Goal: Task Accomplishment & Management: Manage account settings

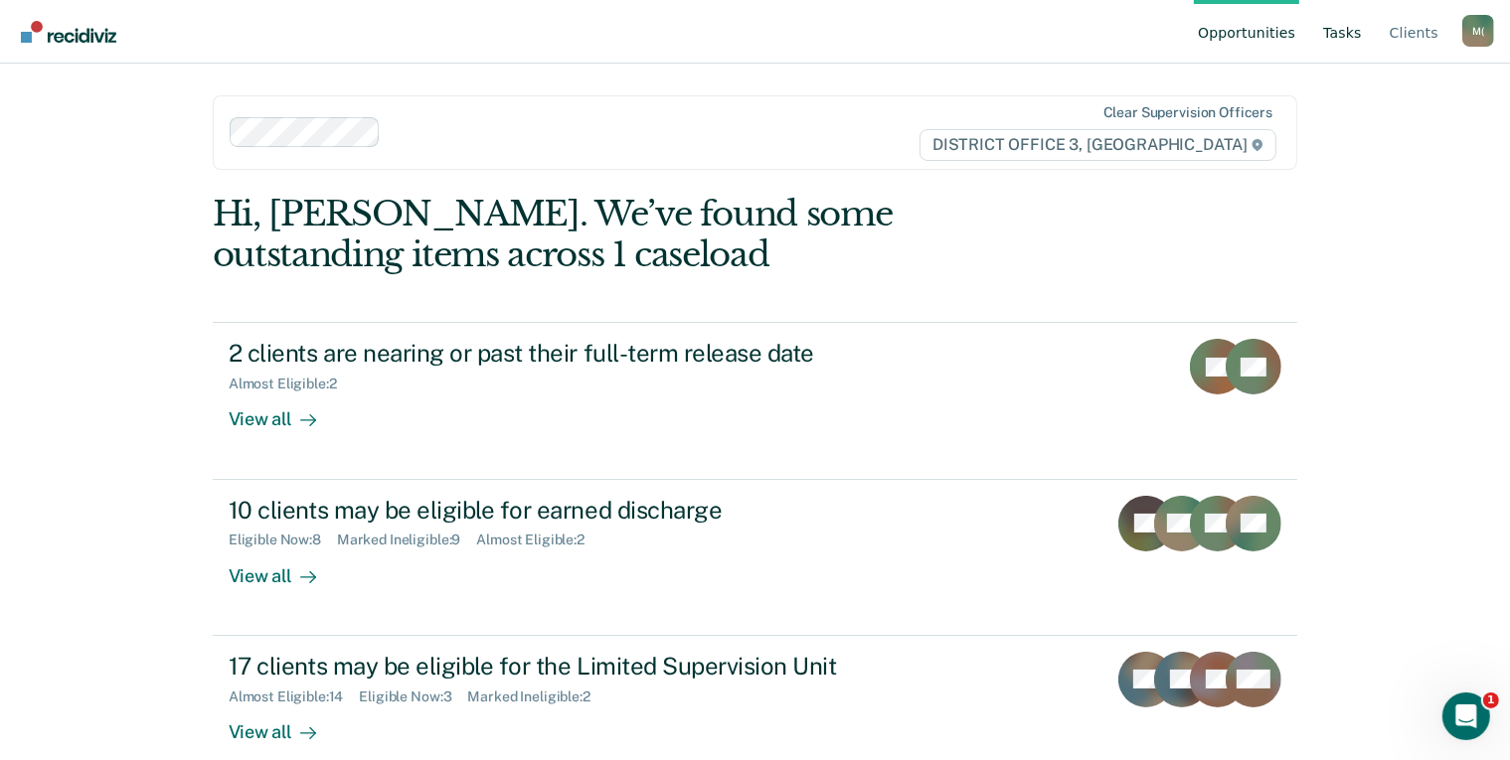
click at [1345, 40] on link "Tasks" at bounding box center [1342, 32] width 47 height 64
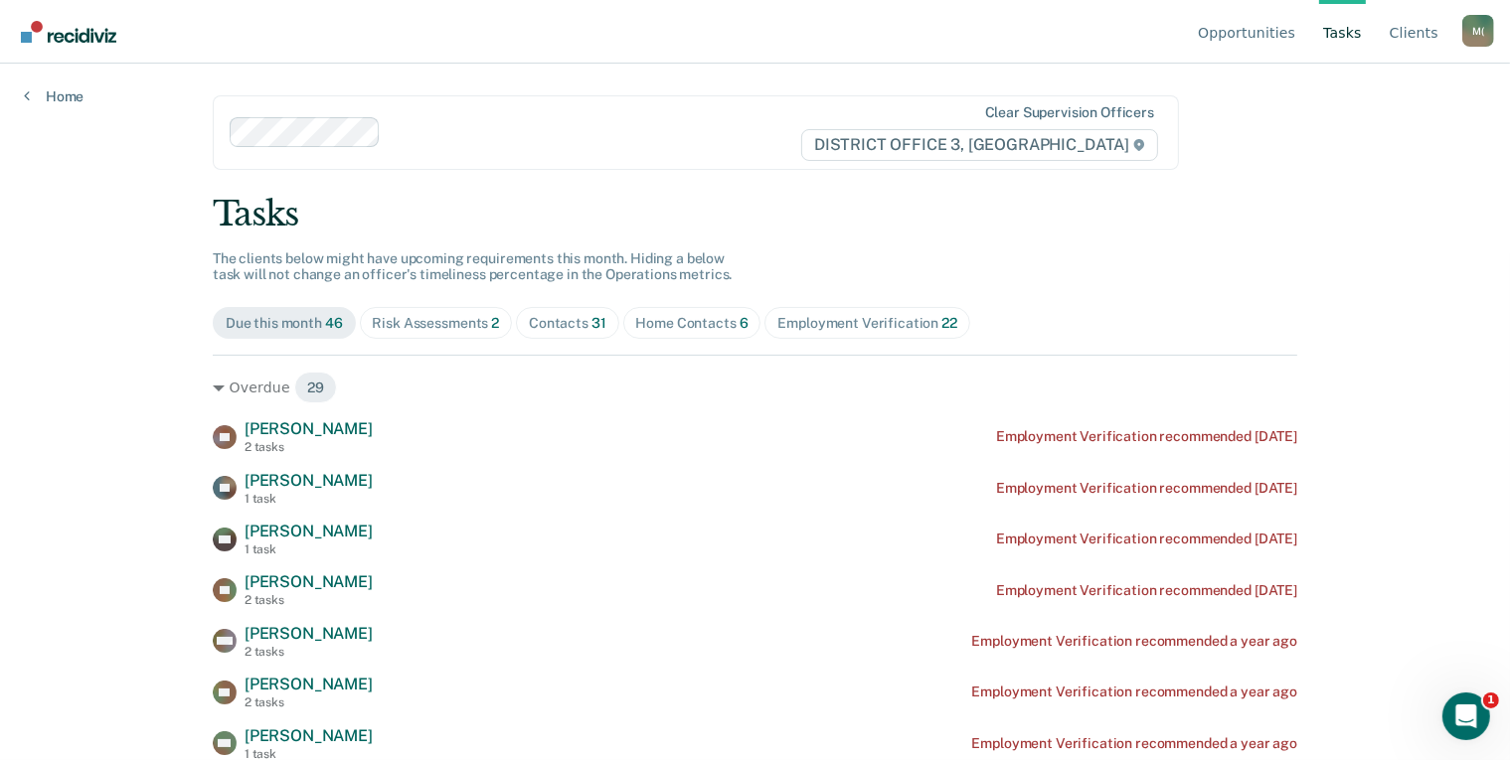
click at [684, 320] on div "Home Contacts 6" at bounding box center [692, 323] width 112 height 17
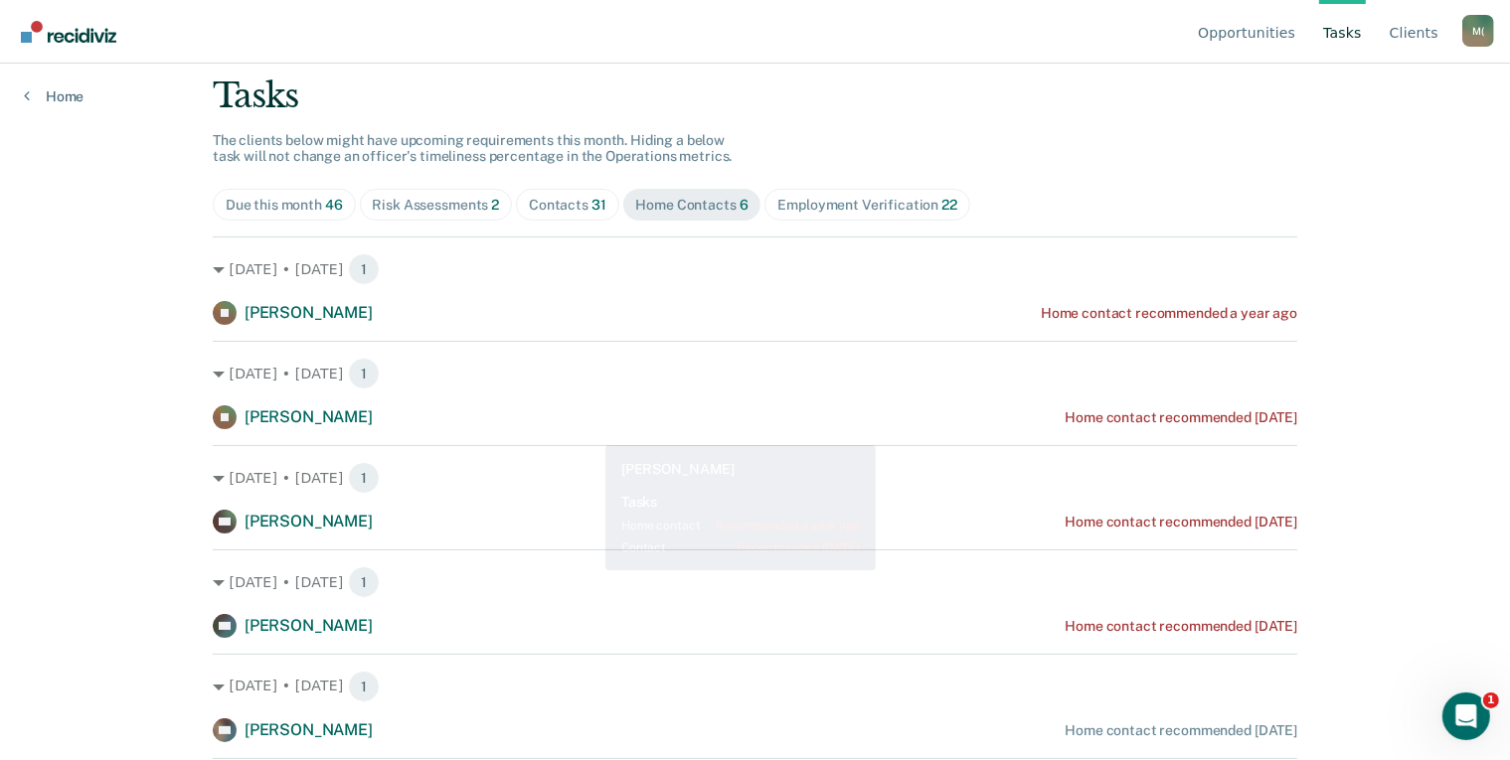
scroll to position [205, 0]
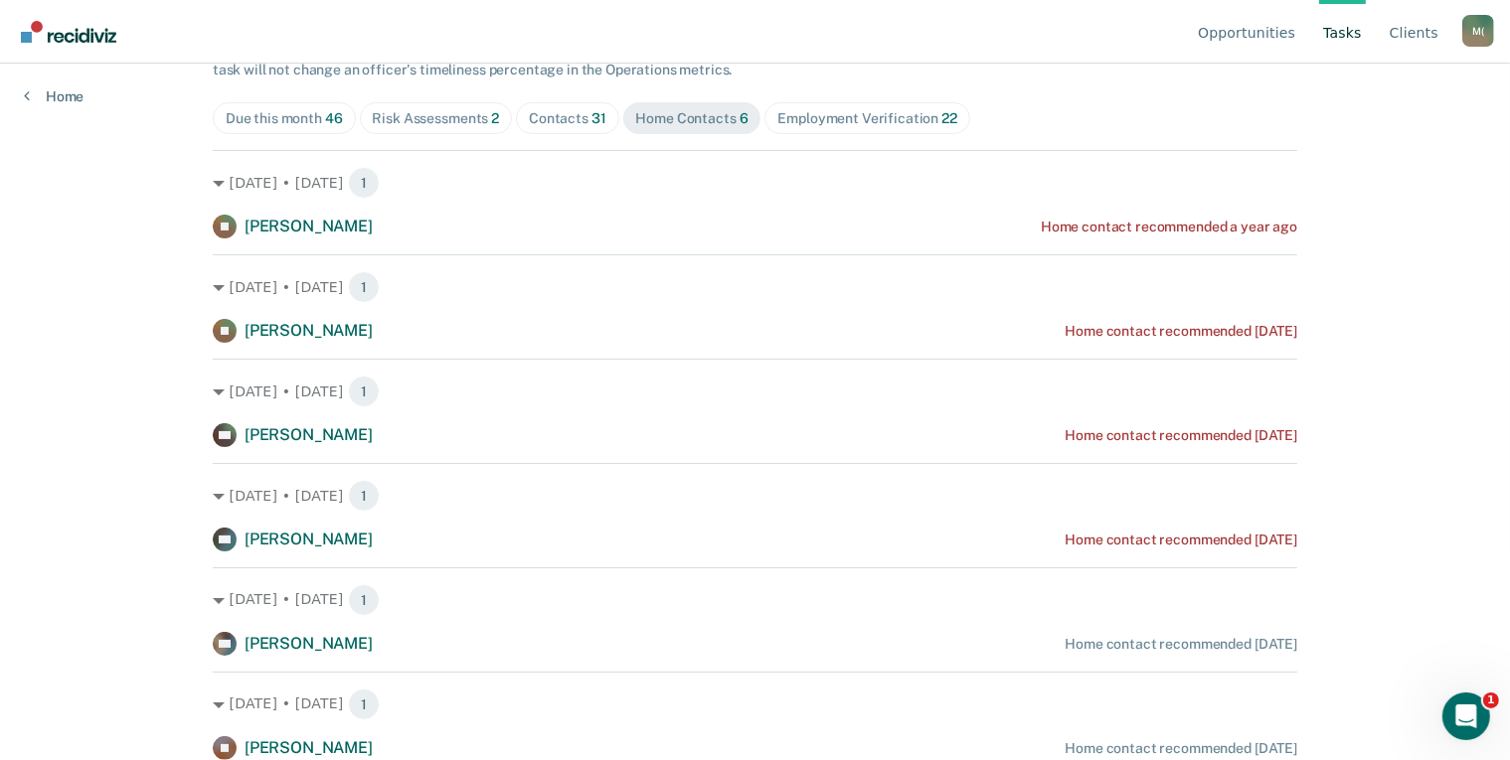
click at [274, 115] on div "Due this month 46" at bounding box center [284, 118] width 117 height 17
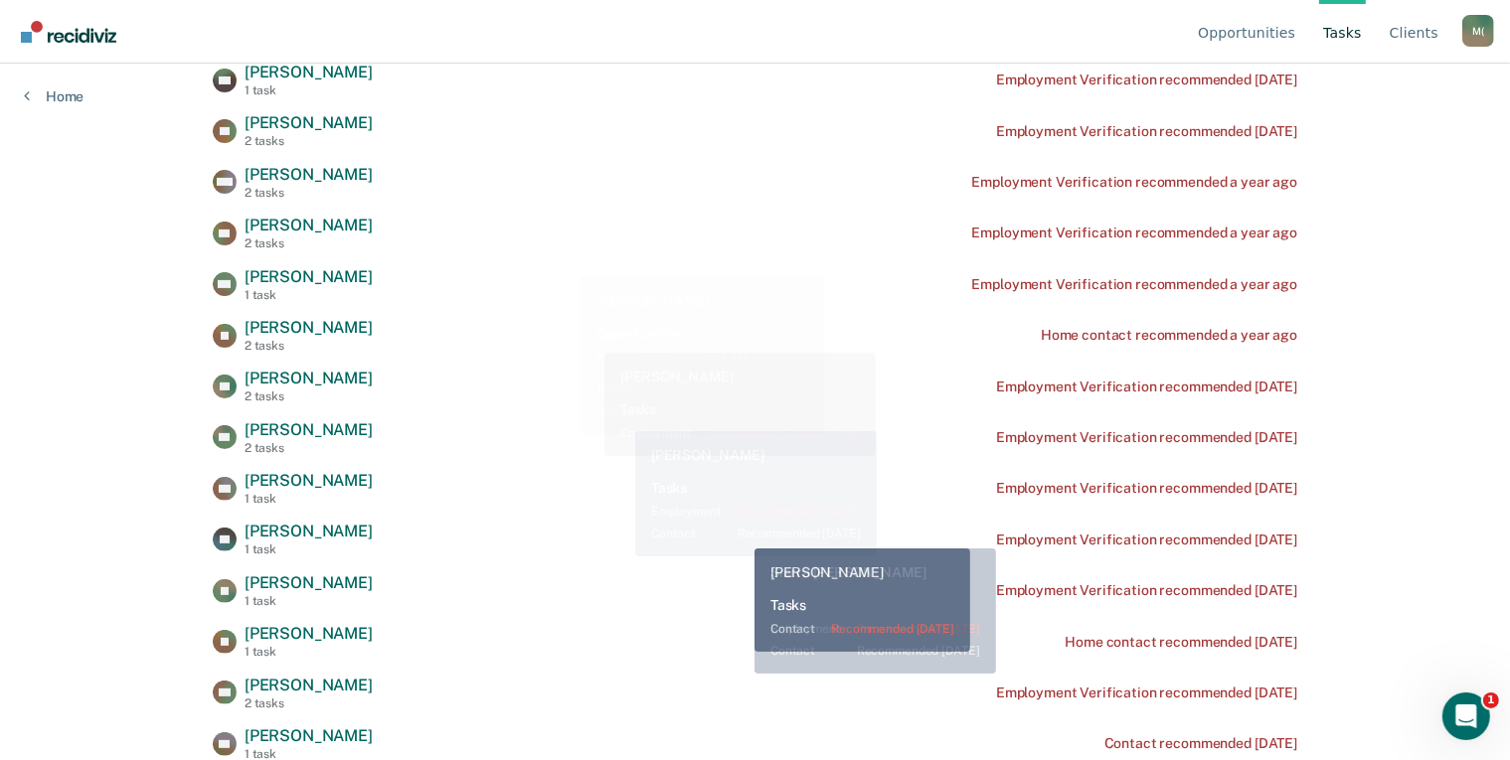
scroll to position [0, 0]
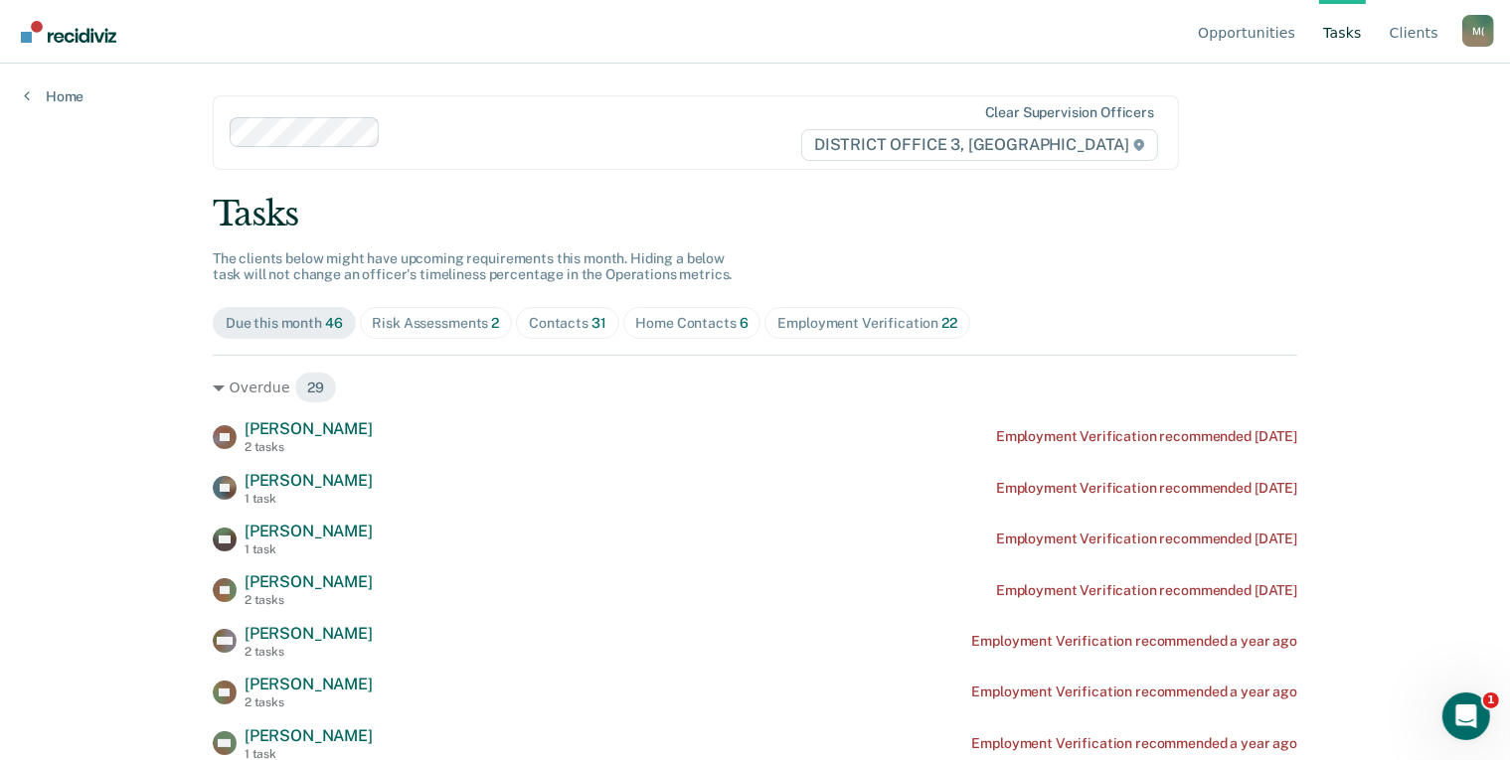
click at [565, 334] on span "Contacts 31" at bounding box center [567, 323] width 103 height 32
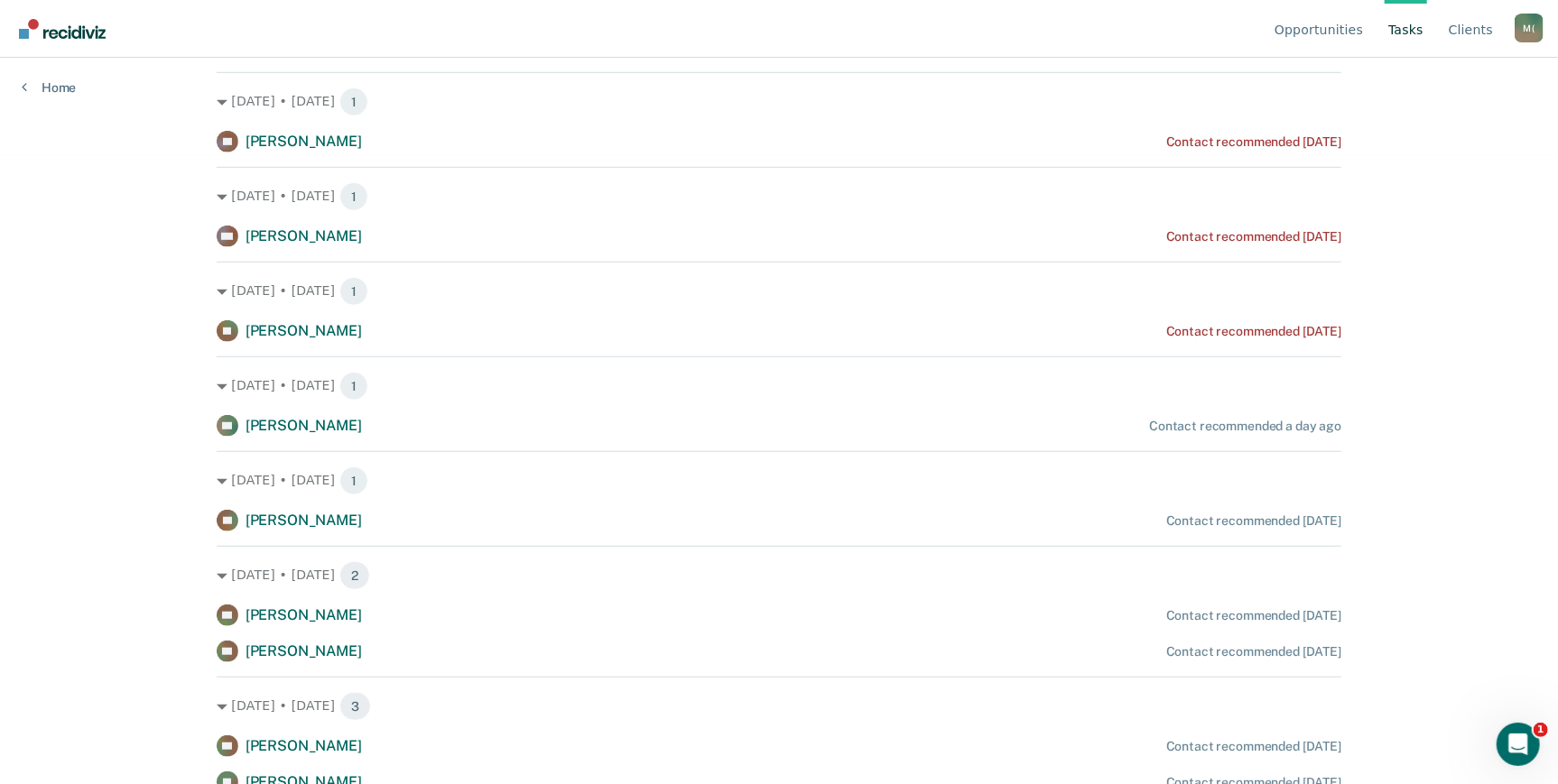
scroll to position [656, 0]
